Goal: Information Seeking & Learning: Learn about a topic

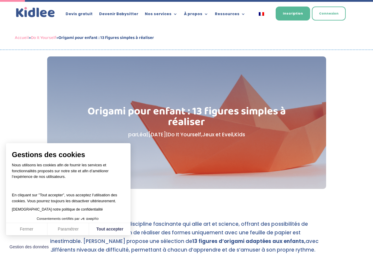
scroll to position [148, 0]
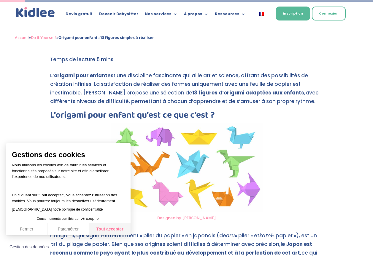
click at [110, 226] on button "Tout accepter" at bounding box center [110, 229] width 42 height 12
checkbox input "true"
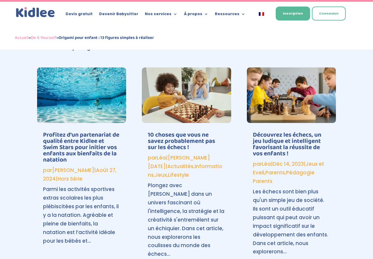
scroll to position [2613, 0]
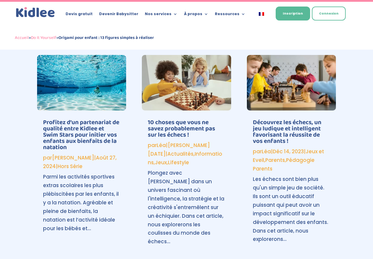
scroll to position [2328, 0]
